Goal: Information Seeking & Learning: Learn about a topic

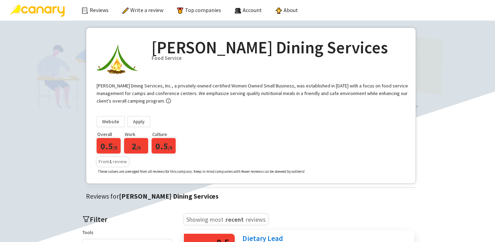
click at [118, 161] on span "From 1 review" at bounding box center [113, 161] width 28 height 6
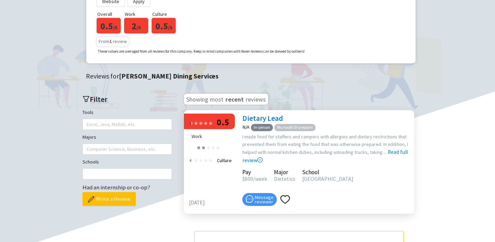
scroll to position [123, 0]
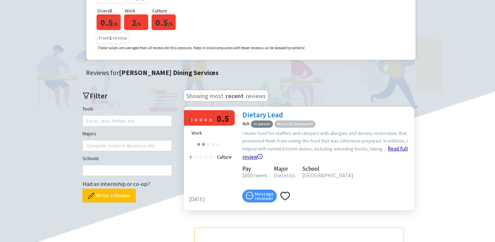
click at [395, 150] on link "Read full review" at bounding box center [324, 135] width 165 height 49
click at [393, 148] on link "Read full review" at bounding box center [324, 135] width 165 height 49
click at [259, 156] on icon "right-circle" at bounding box center [260, 156] width 5 height 5
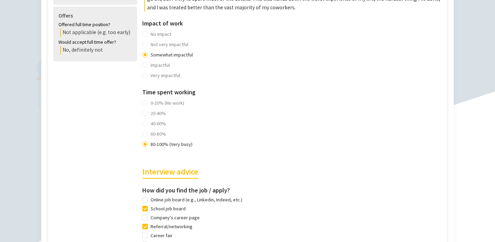
scroll to position [358, 0]
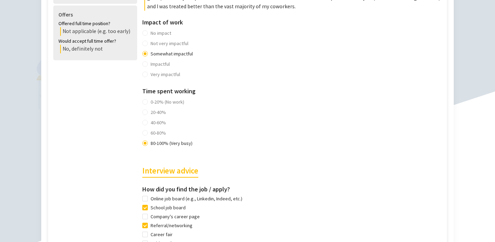
scroll to position [123, 0]
